Goal: Transaction & Acquisition: Purchase product/service

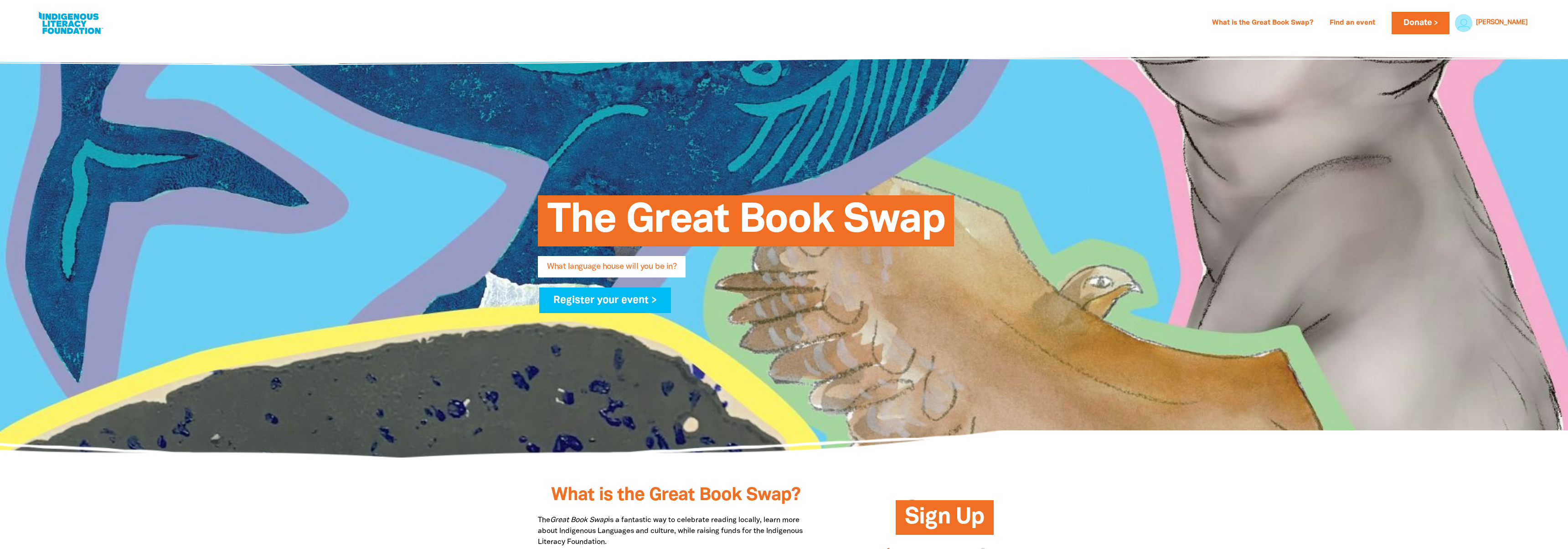
select select "high-school"
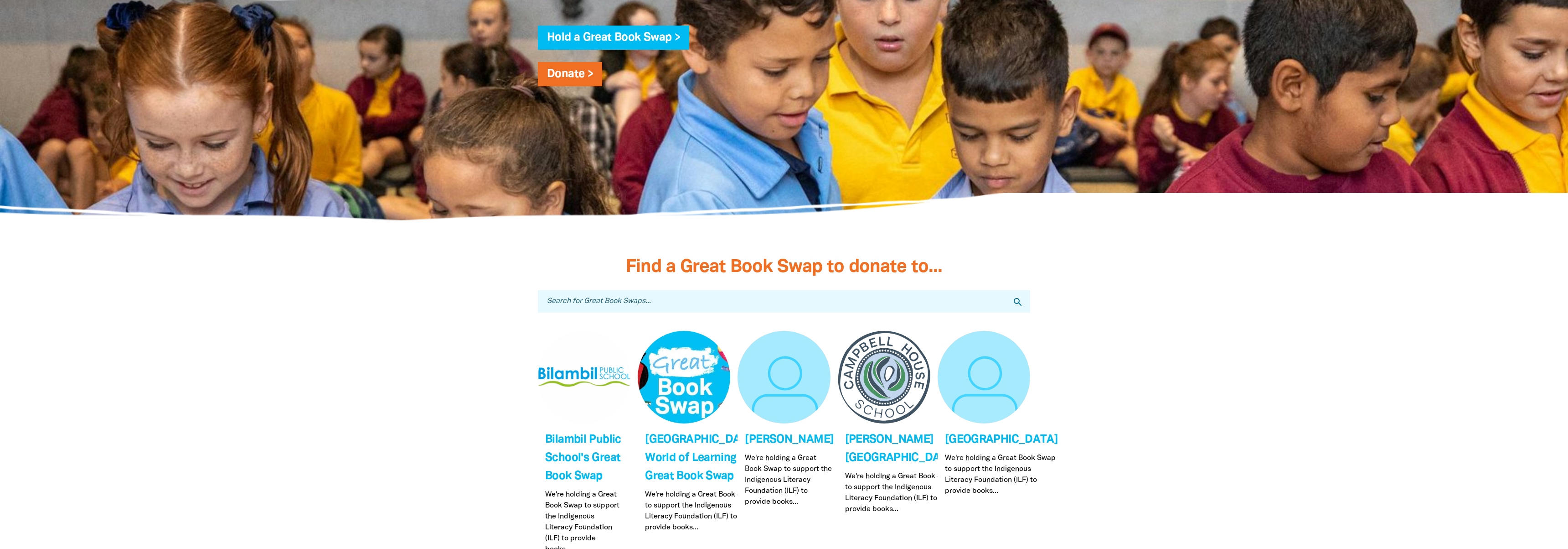
click at [934, 297] on input "Search for Great Book Swaps..." at bounding box center [783, 301] width 492 height 22
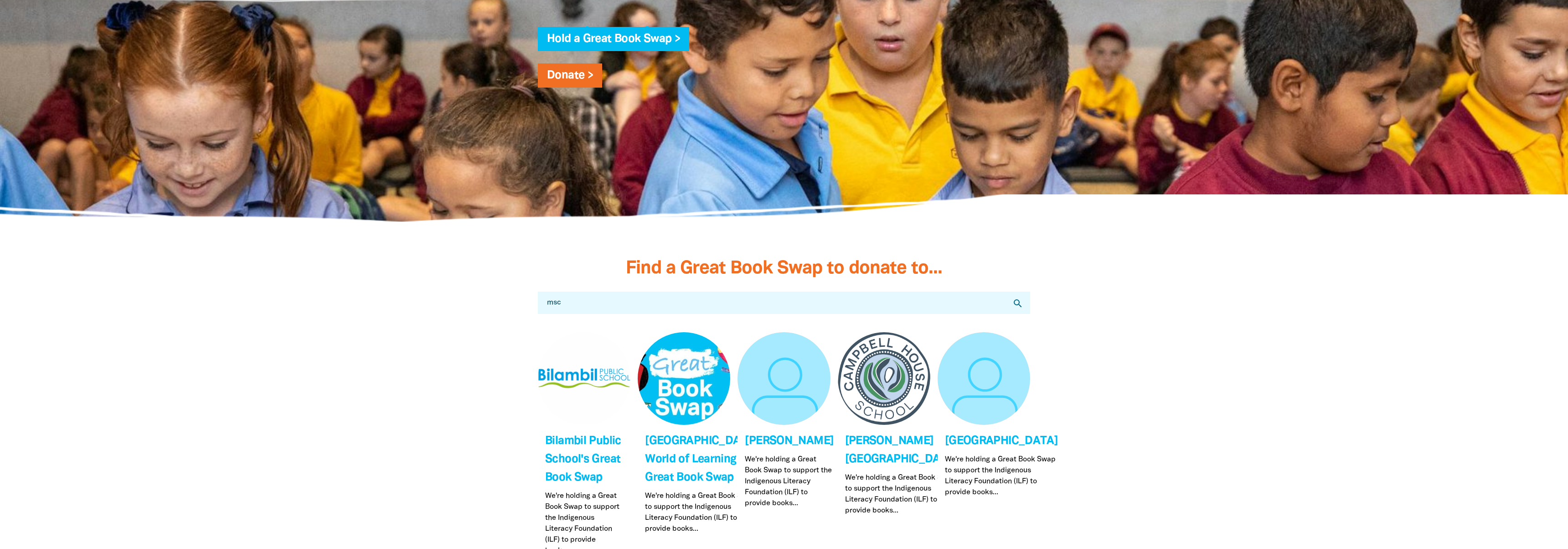
type input "mscw"
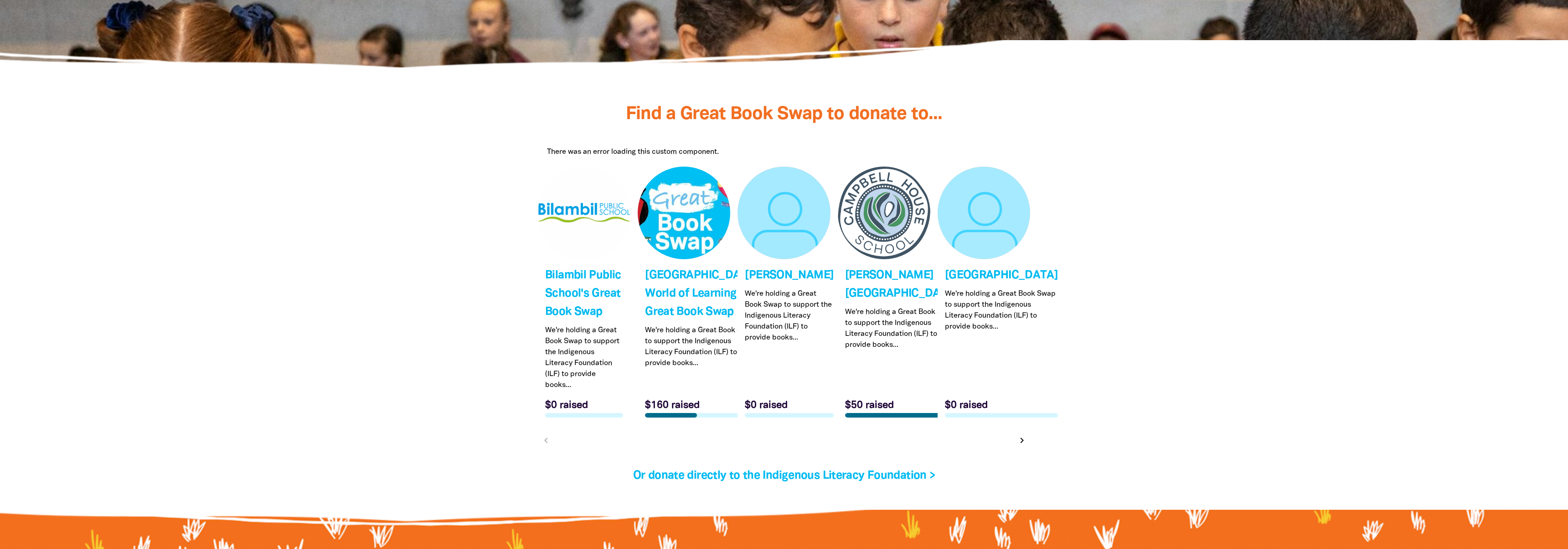
scroll to position [2701, 0]
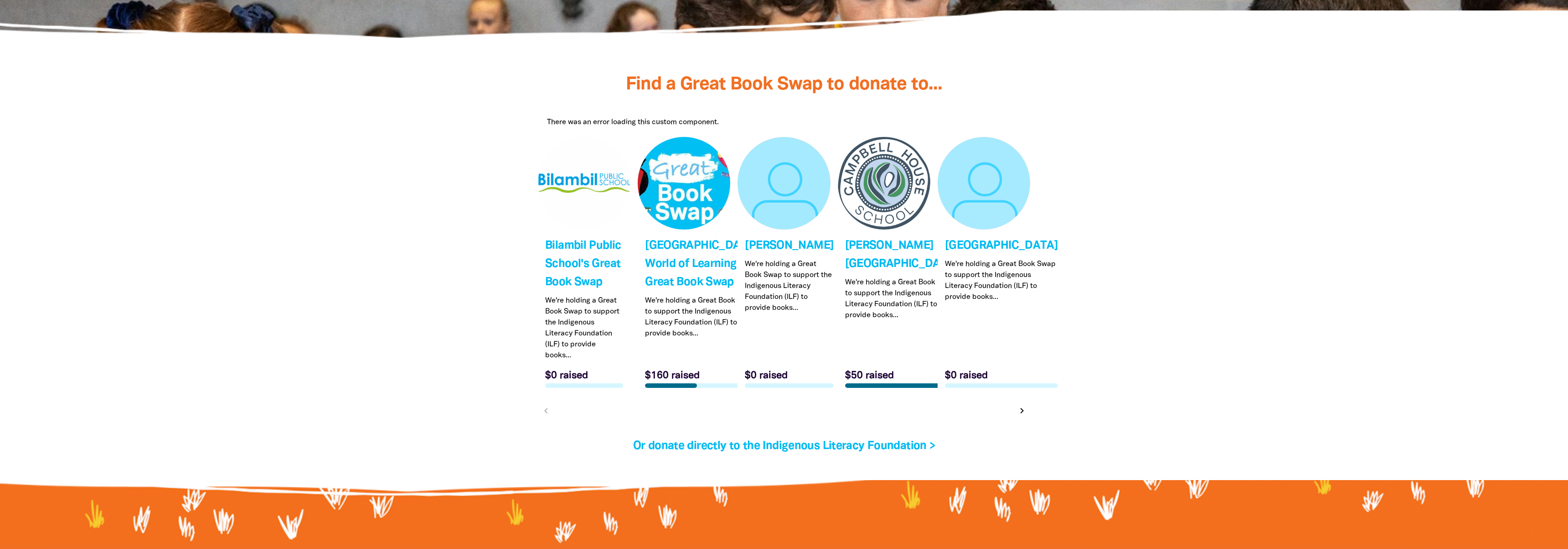
click at [771, 83] on span "Find a Great Book Swap to donate to..." at bounding box center [783, 84] width 316 height 17
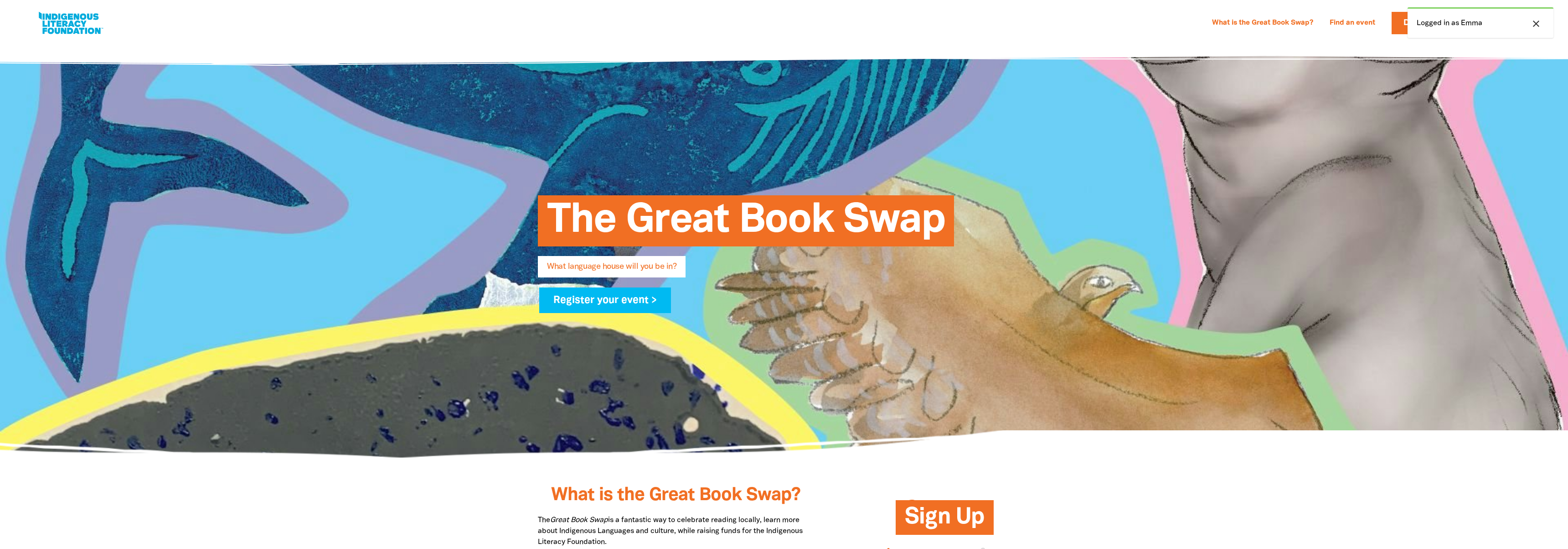
select select "high-school"
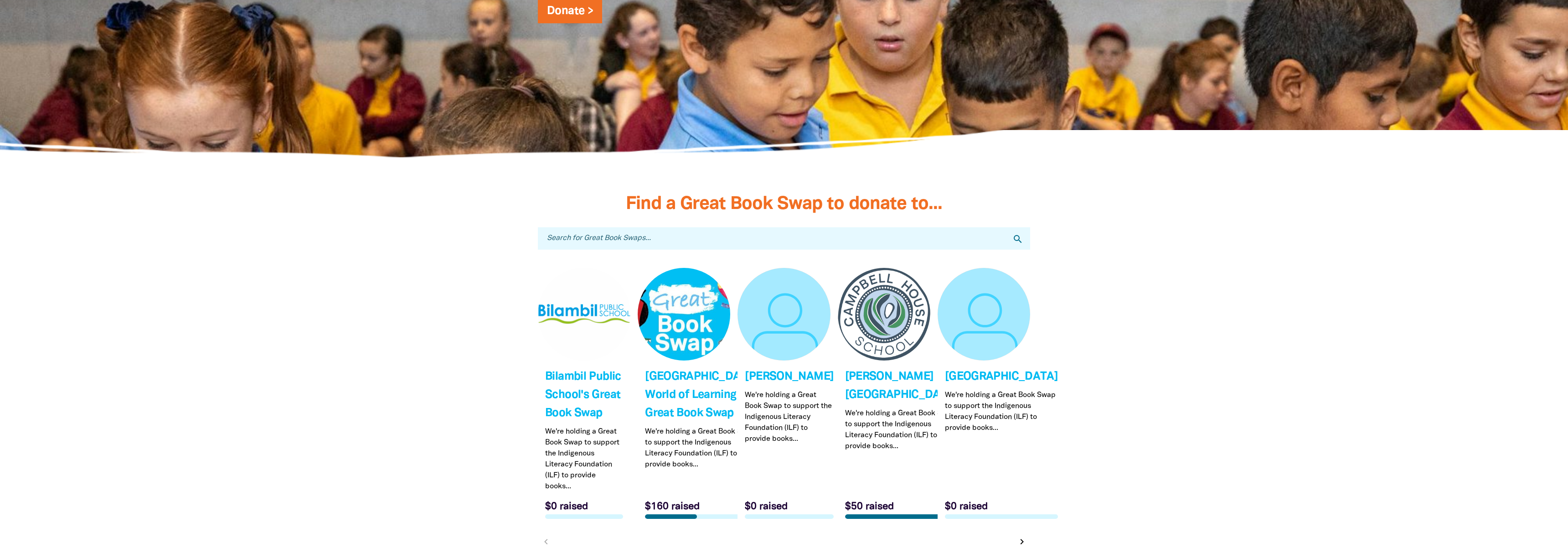
scroll to position [2715, 0]
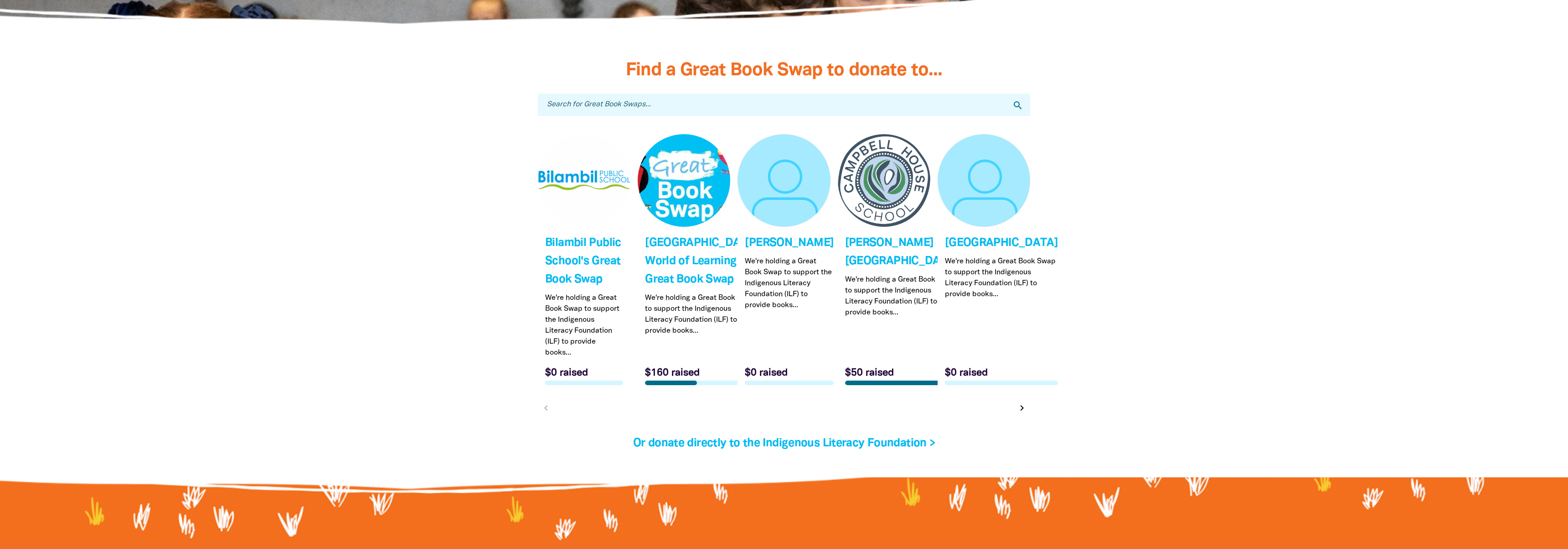
click at [618, 106] on input "Search for Great Book Swaps..." at bounding box center [783, 105] width 492 height 22
type input "maris"
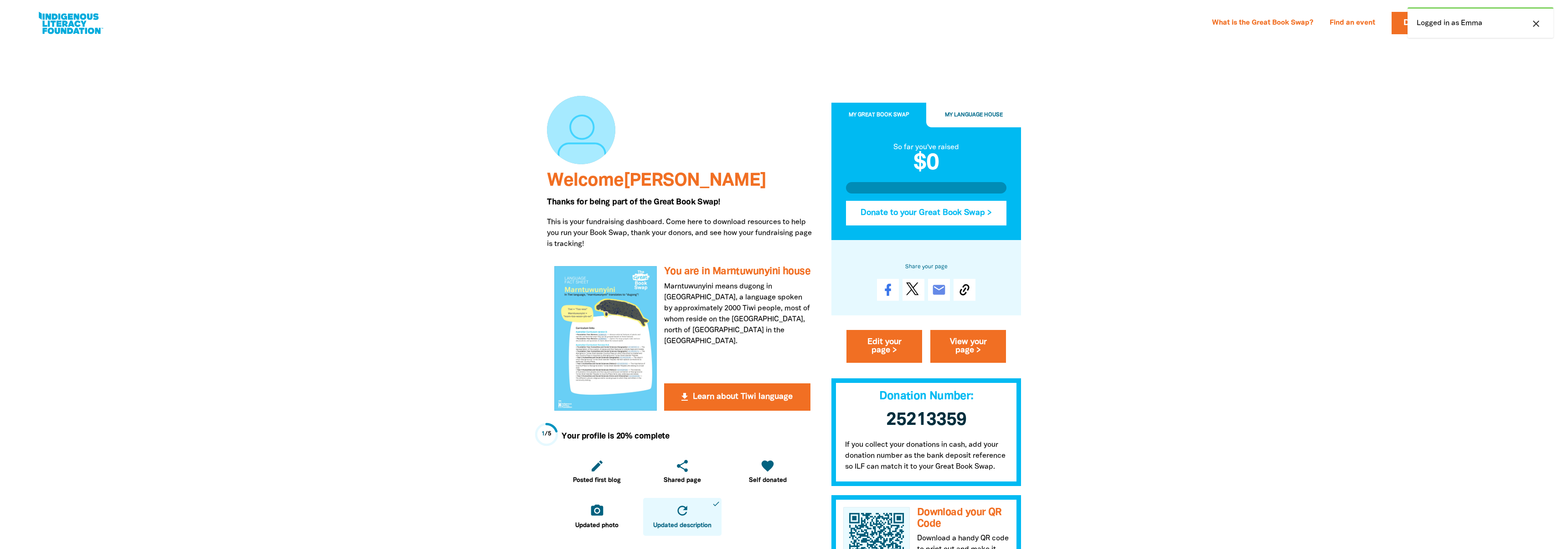
click at [948, 220] on button "Donate to your Great Book Swap >" at bounding box center [926, 213] width 160 height 25
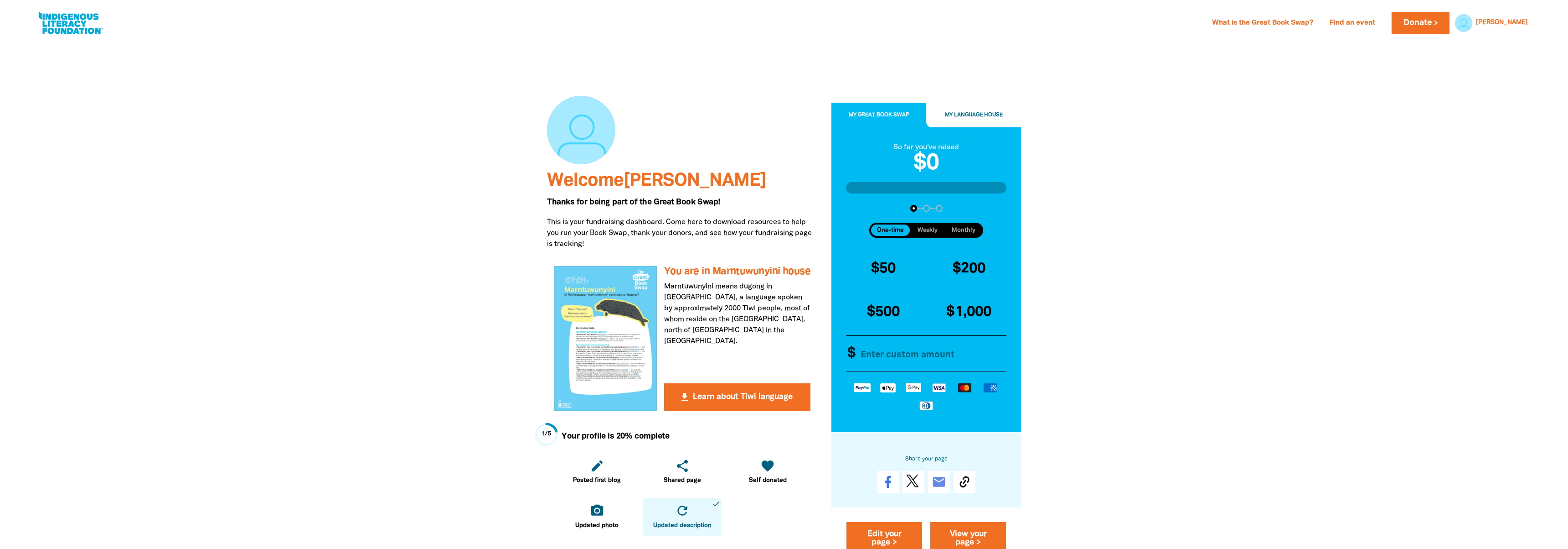
click at [970, 116] on span "My Language House" at bounding box center [973, 115] width 58 height 5
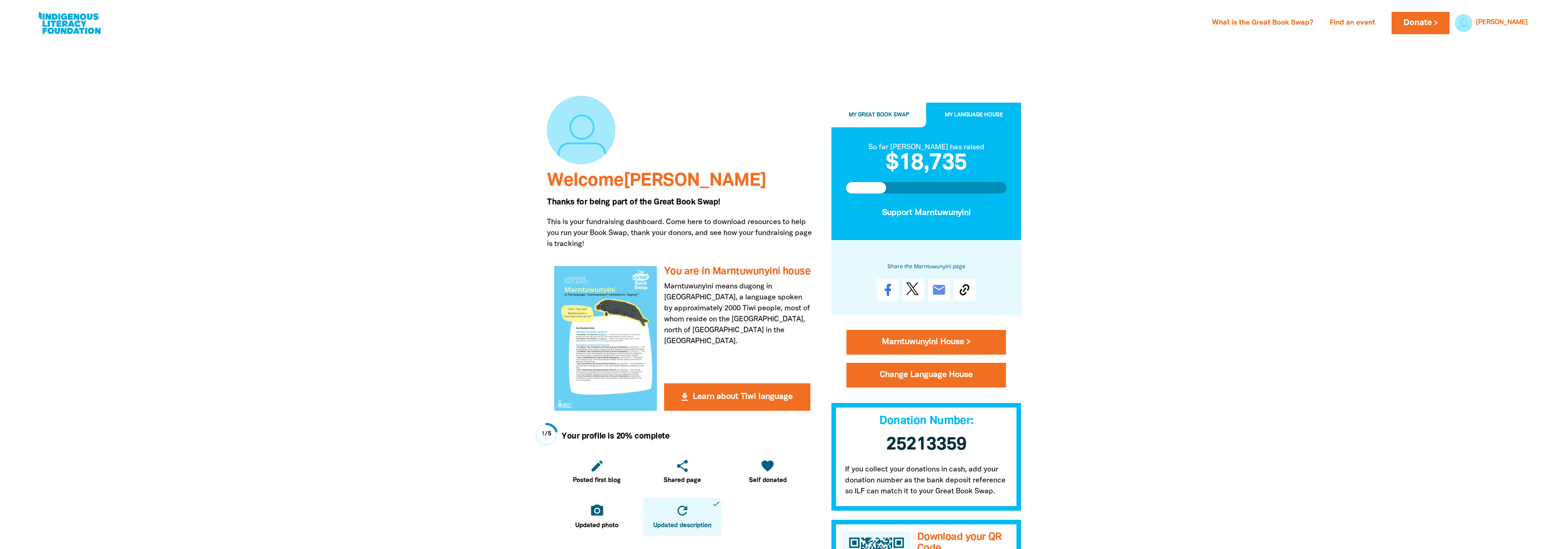
click at [884, 122] on button "My Great Book Swap" at bounding box center [879, 115] width 95 height 25
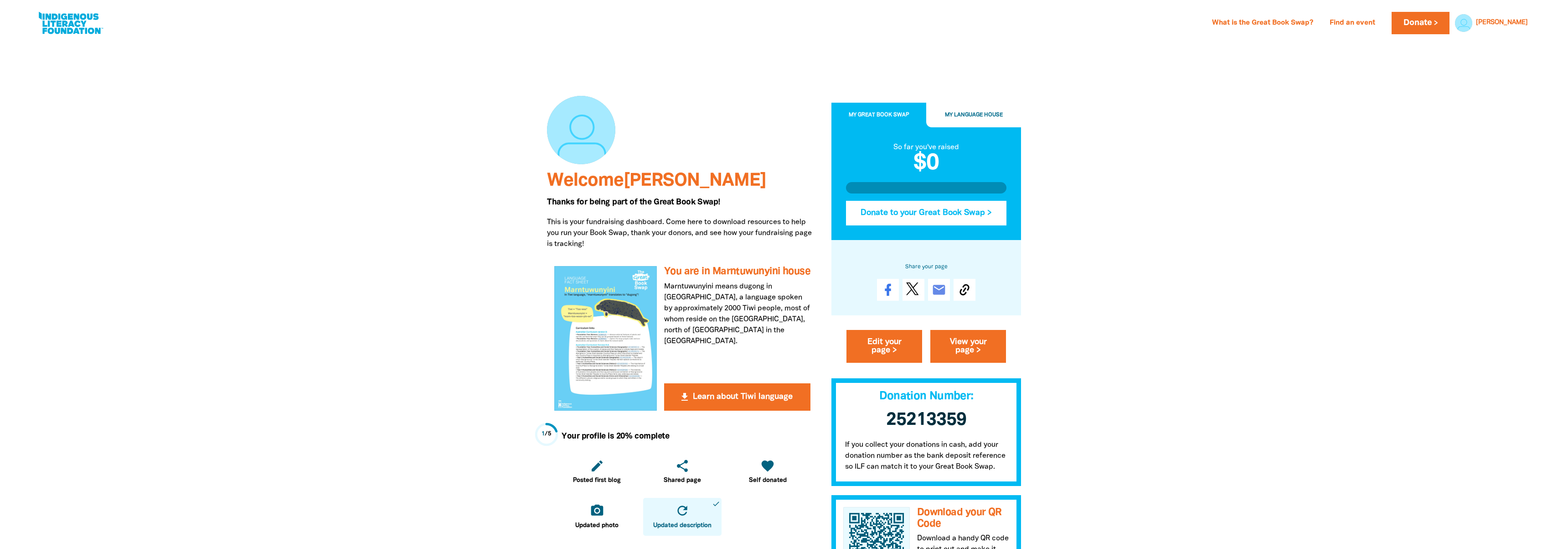
click at [923, 220] on button "Donate to your Great Book Swap >" at bounding box center [926, 213] width 160 height 25
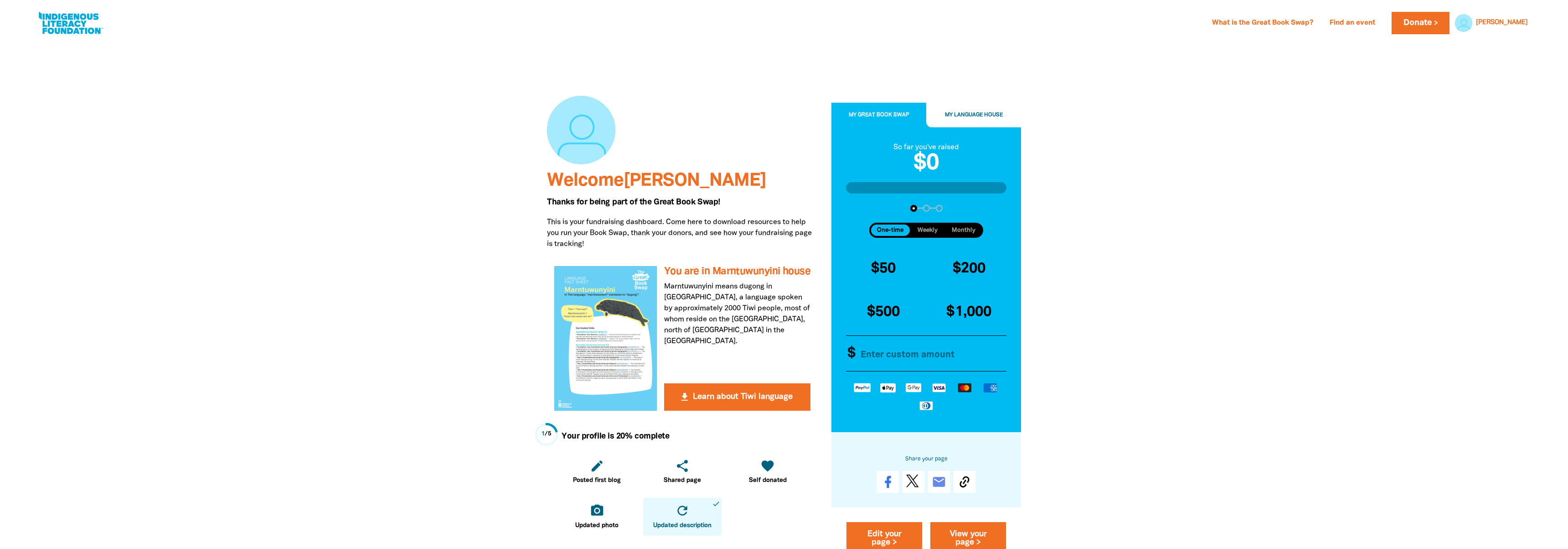
click at [921, 151] on div "So far you've raised" at bounding box center [926, 148] width 160 height 11
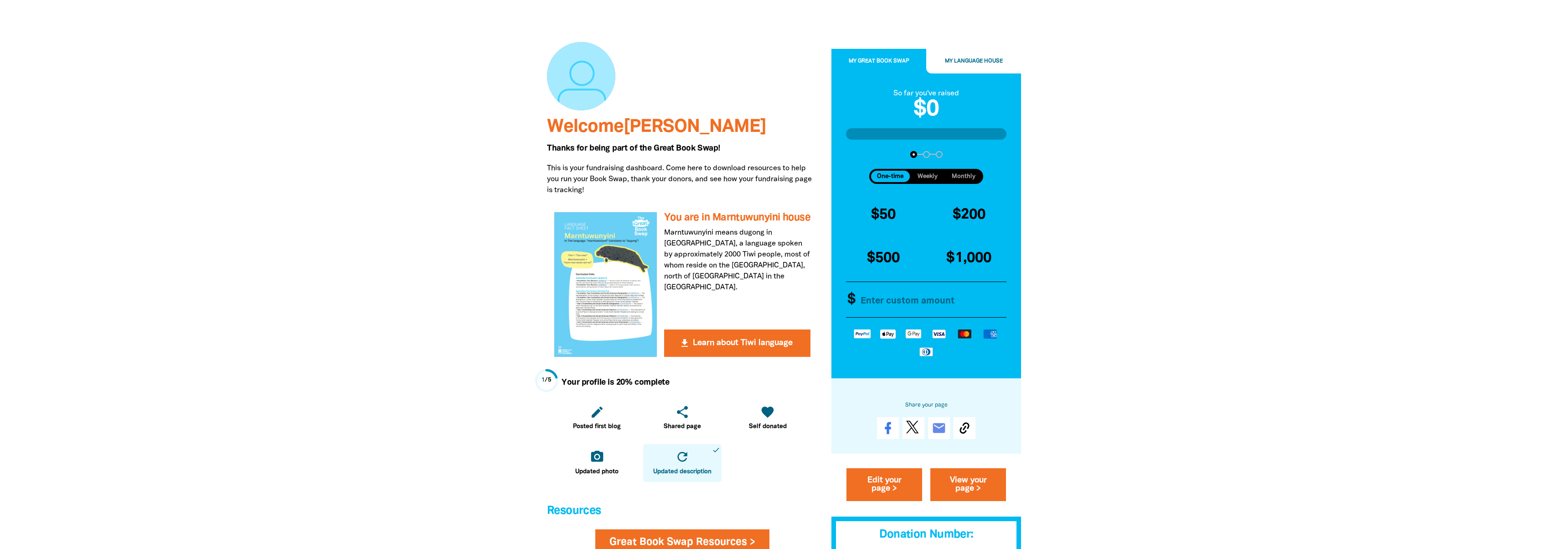
scroll to position [52, 0]
